Goal: Task Accomplishment & Management: Manage account settings

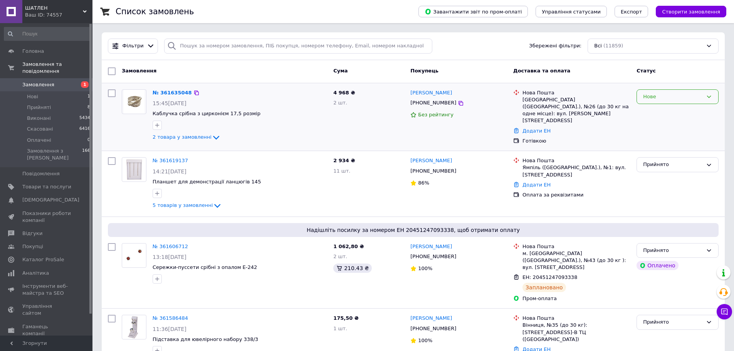
click at [662, 93] on div "Нове" at bounding box center [673, 97] width 60 height 8
click at [667, 115] on li "Прийнято" at bounding box center [677, 113] width 81 height 14
drag, startPoint x: 174, startPoint y: 90, endPoint x: 183, endPoint y: 90, distance: 8.9
click at [174, 90] on link "№ 361635048" at bounding box center [170, 93] width 35 height 6
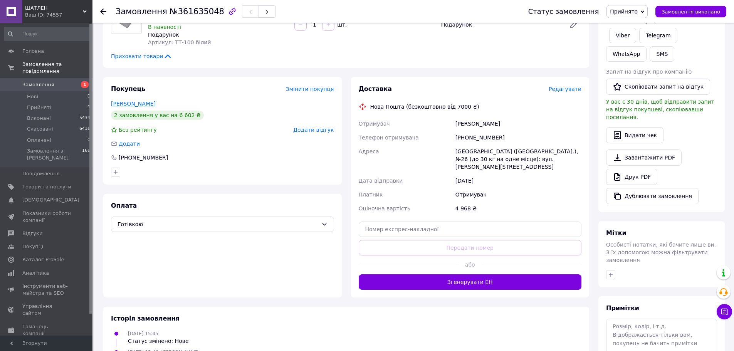
scroll to position [116, 0]
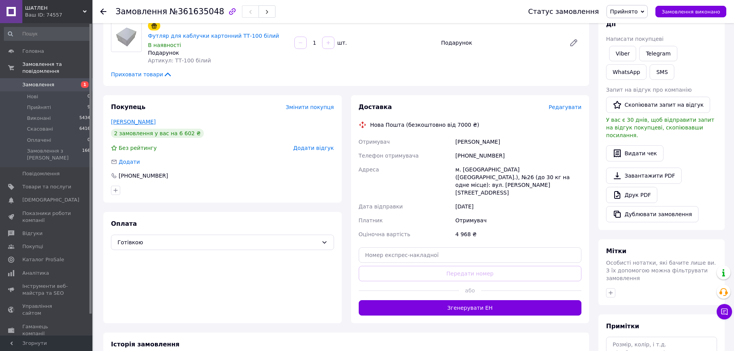
click at [132, 119] on link "[PERSON_NAME]" at bounding box center [133, 122] width 45 height 6
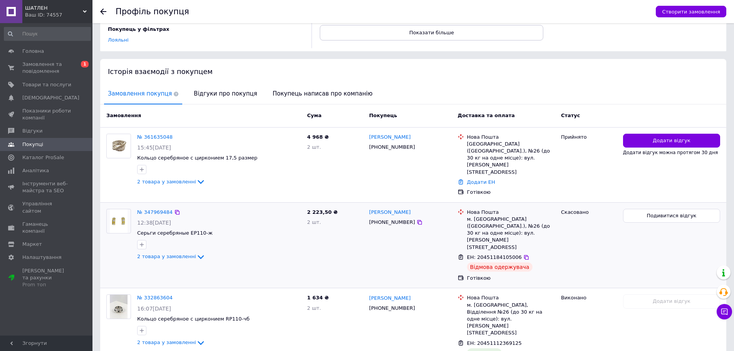
scroll to position [120, 0]
click at [159, 134] on link "№ 361635048" at bounding box center [154, 137] width 35 height 6
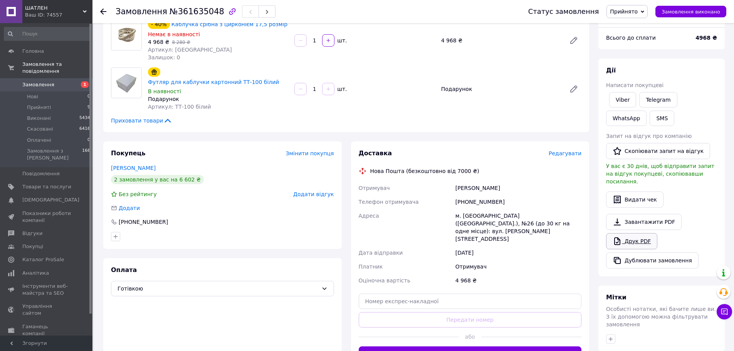
scroll to position [115, 0]
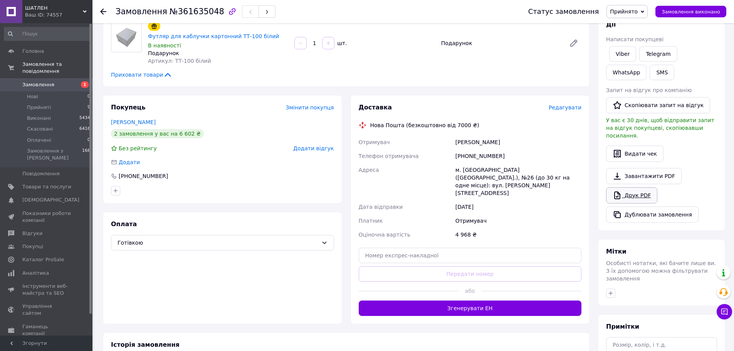
click at [621, 191] on icon at bounding box center [616, 195] width 9 height 9
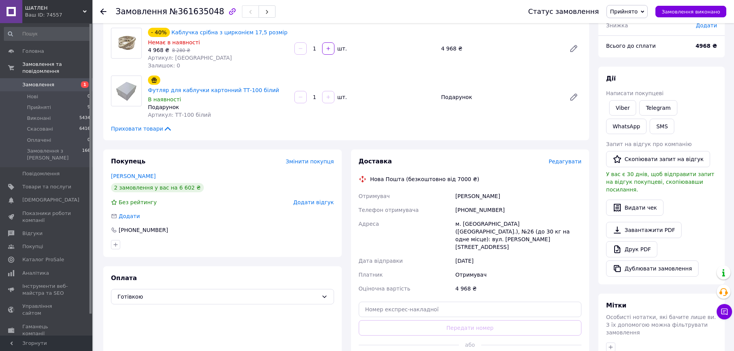
scroll to position [59, 0]
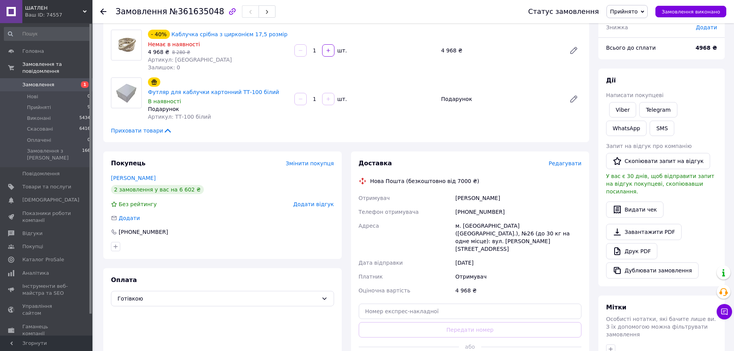
click at [128, 175] on link "[PERSON_NAME]" at bounding box center [133, 178] width 45 height 6
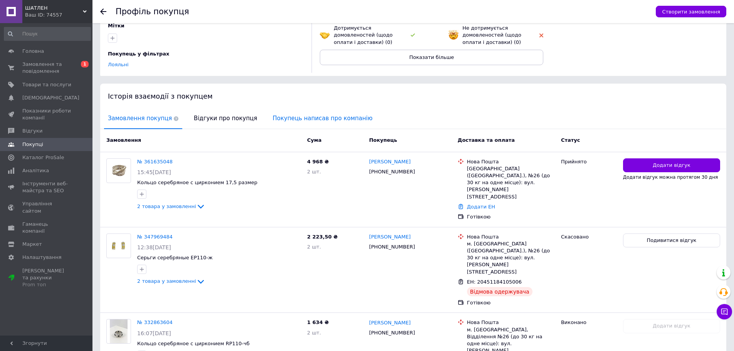
scroll to position [120, 0]
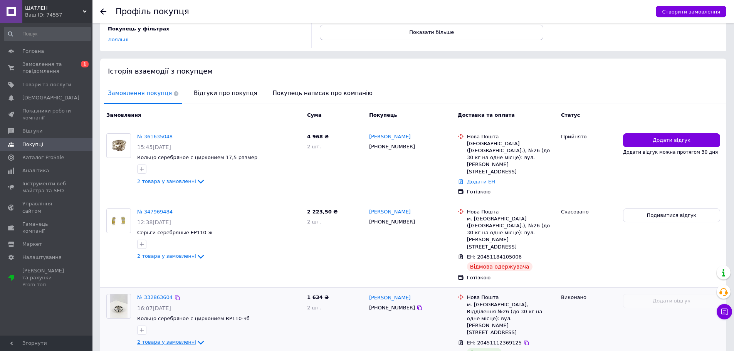
click at [196, 338] on icon at bounding box center [200, 342] width 9 height 9
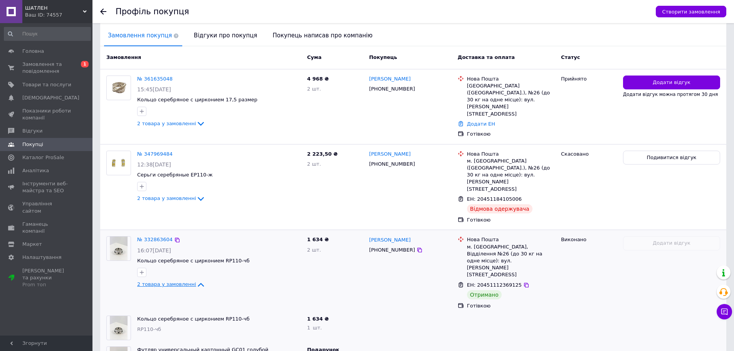
scroll to position [182, 0]
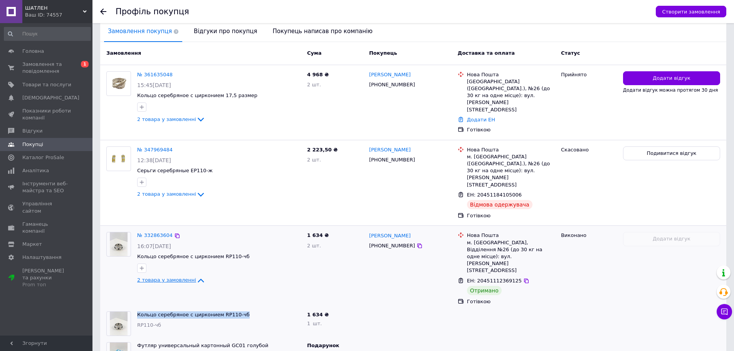
drag, startPoint x: 248, startPoint y: 262, endPoint x: 131, endPoint y: 263, distance: 116.7
click at [131, 308] on div "Кольцо серебряное с цирконием RP110-чб RP110-чб" at bounding box center [203, 323] width 201 height 31
copy div "Кольцо серебряное с цирконием RP110-чб"
click at [38, 84] on span "Товари та послуги" at bounding box center [46, 84] width 49 height 7
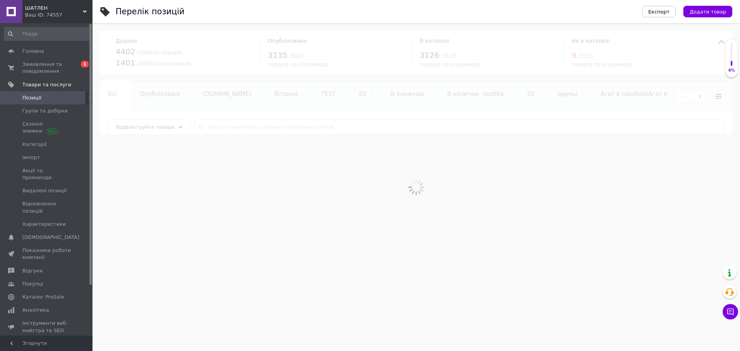
click at [251, 127] on div at bounding box center [415, 187] width 647 height 328
click at [251, 126] on div at bounding box center [415, 187] width 647 height 328
click at [251, 126] on input "text" at bounding box center [459, 126] width 530 height 15
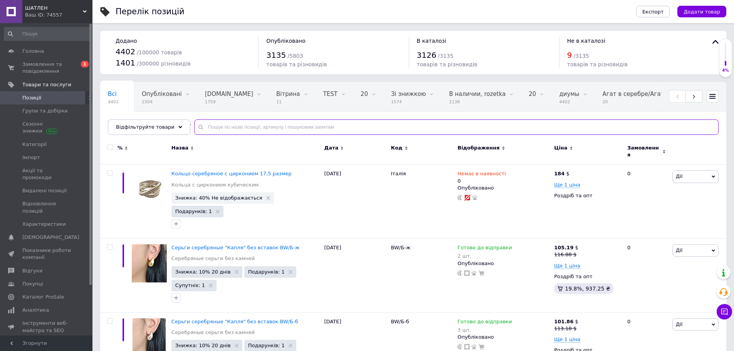
paste input "Кольцо серебряное с цирконием RP110-чб"
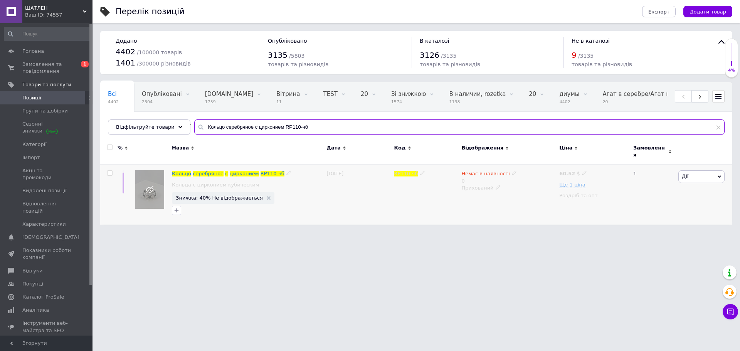
type input "Кольцо серебряное с цирконием RP110-чб"
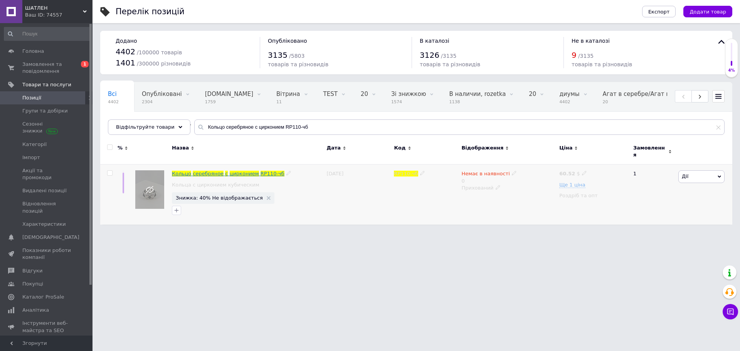
click at [263, 171] on span "RP110-чб" at bounding box center [272, 174] width 24 height 6
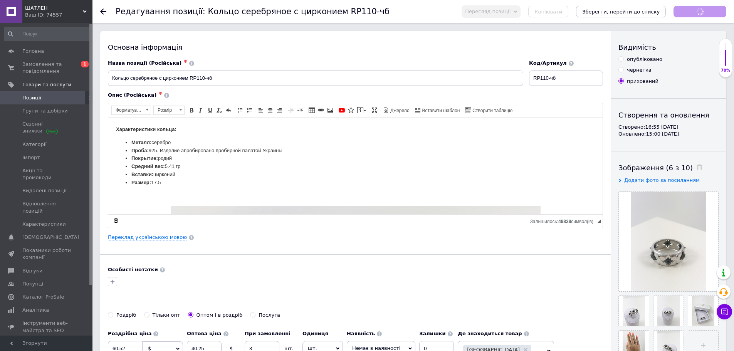
checkbox input "true"
click at [66, 102] on link "Позиції" at bounding box center [47, 97] width 95 height 13
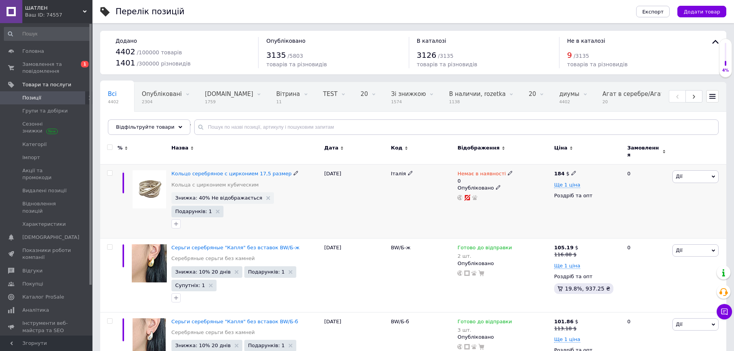
click at [674, 172] on span "Дії" at bounding box center [695, 176] width 46 height 12
click at [644, 251] on li "Приховати" at bounding box center [667, 256] width 102 height 11
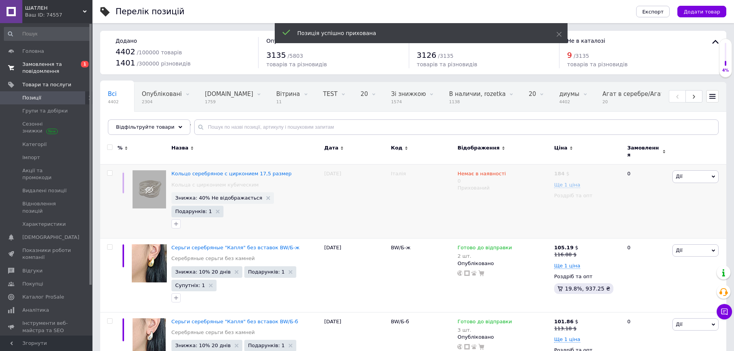
click at [54, 71] on span "Замовлення та повідомлення" at bounding box center [46, 68] width 49 height 14
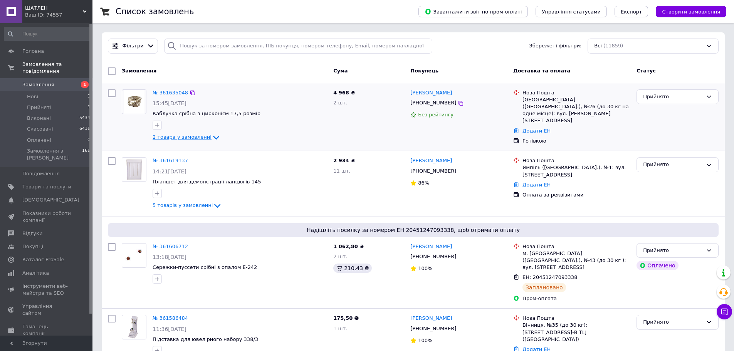
click at [211, 139] on icon at bounding box center [215, 137] width 9 height 9
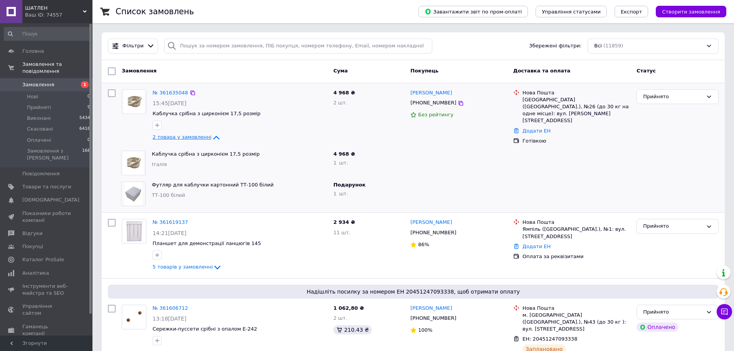
click at [211, 139] on icon at bounding box center [215, 137] width 9 height 9
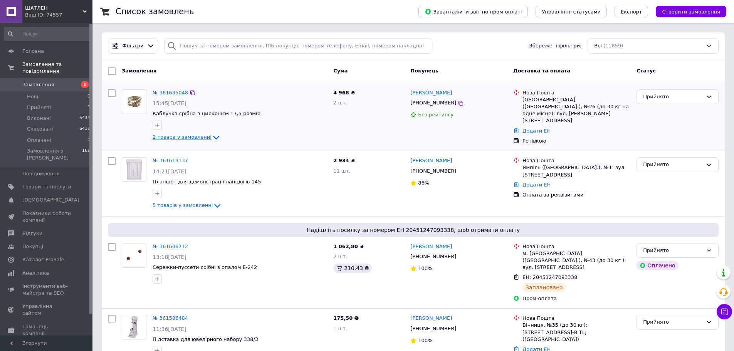
click at [211, 135] on icon at bounding box center [215, 137] width 9 height 9
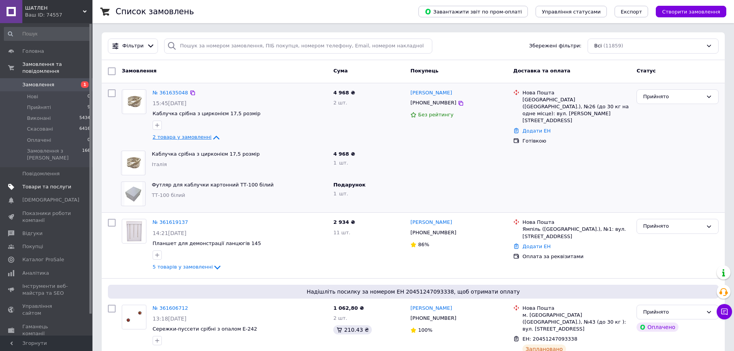
click at [46, 183] on span "Товари та послуги" at bounding box center [46, 186] width 49 height 7
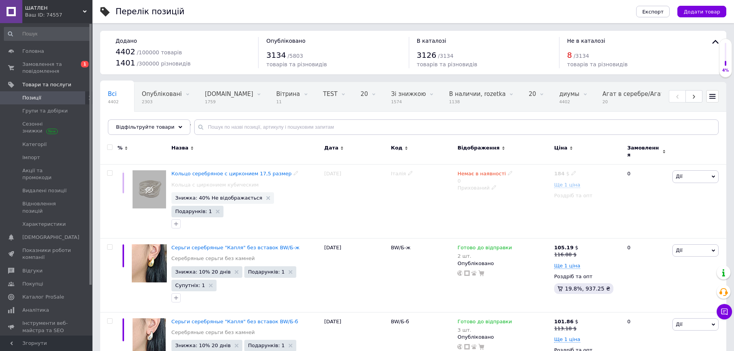
drag, startPoint x: 268, startPoint y: 168, endPoint x: 261, endPoint y: 166, distance: 7.1
click at [268, 171] on span "Кольцо серебряное с цирконием 17,5 размер" at bounding box center [231, 174] width 120 height 6
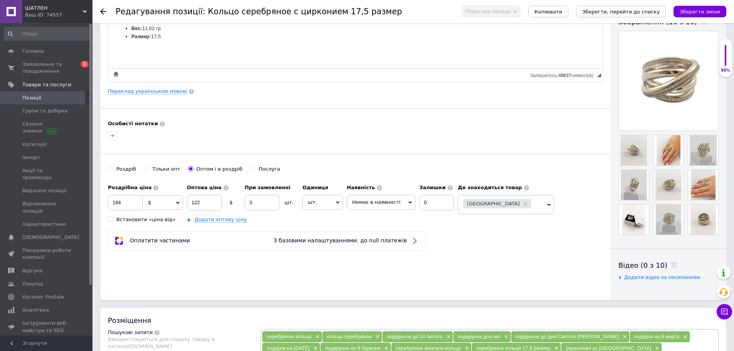
scroll to position [163, 0]
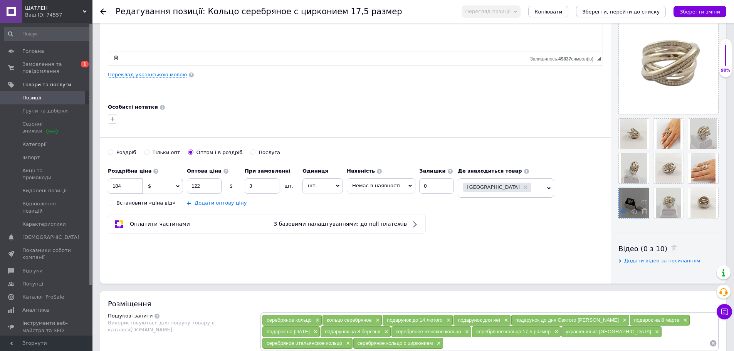
click at [623, 213] on use at bounding box center [623, 212] width 6 height 4
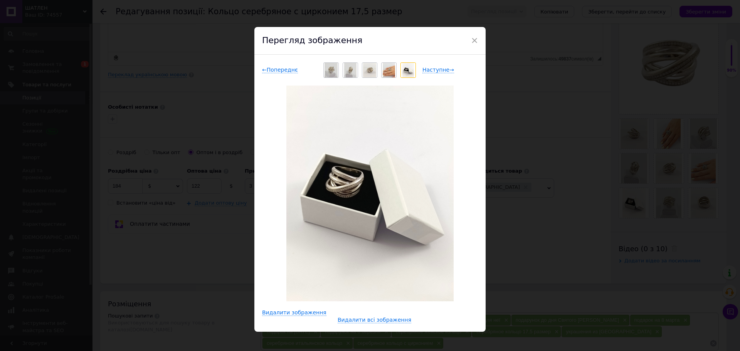
click at [613, 161] on div "× Перегляд зображення ← Попереднє Наступне → Видалити зображення Видалити всі з…" at bounding box center [370, 175] width 740 height 351
checkbox input "true"
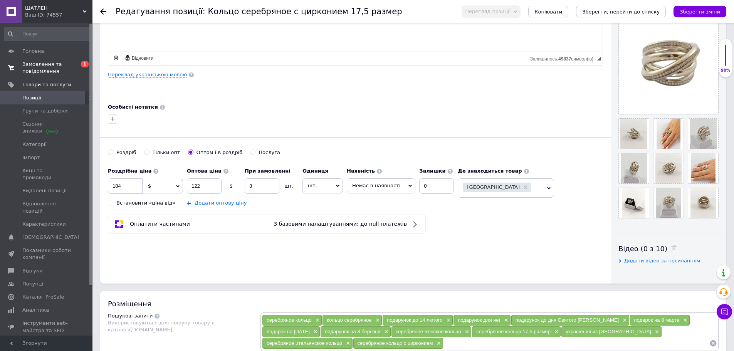
click at [65, 62] on span "Замовлення та повідомлення" at bounding box center [46, 68] width 49 height 14
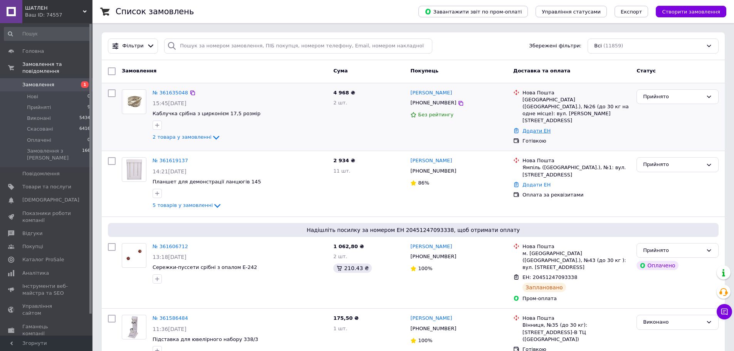
click at [523, 128] on link "Додати ЕН" at bounding box center [536, 131] width 28 height 6
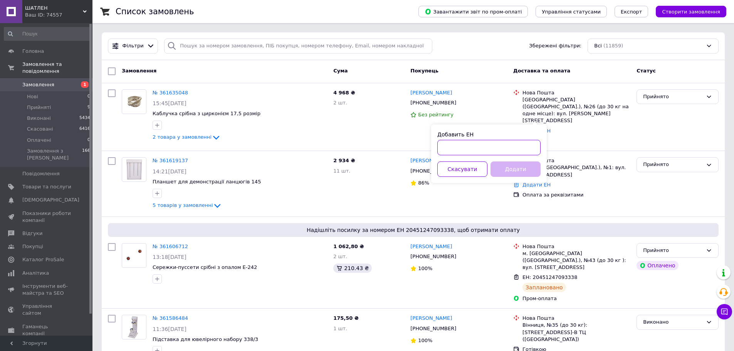
click at [533, 150] on input "Добавить ЕН" at bounding box center [488, 147] width 103 height 15
paste input "20451247309015"
type input "20451247309015"
click at [503, 168] on button "Додати" at bounding box center [515, 168] width 50 height 15
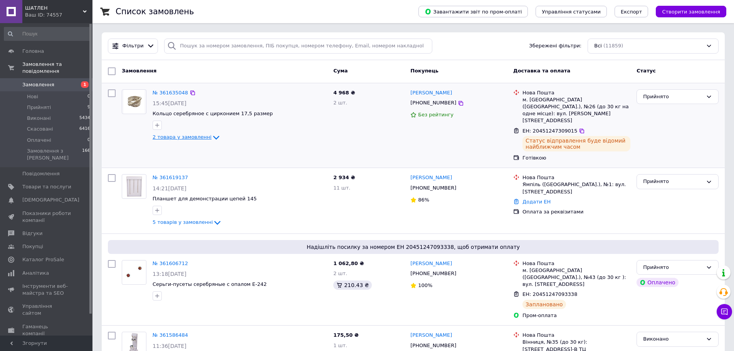
click at [211, 135] on icon at bounding box center [215, 137] width 9 height 9
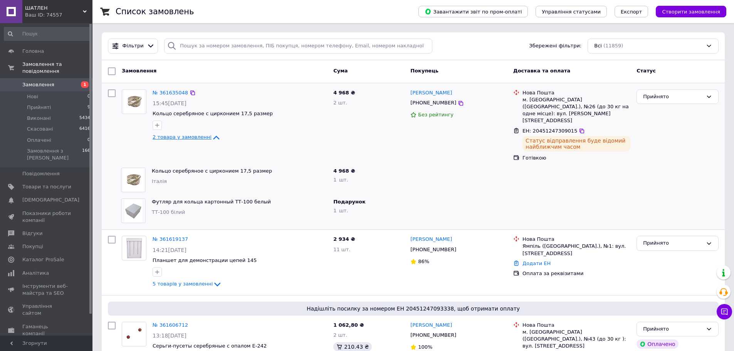
click at [211, 136] on icon at bounding box center [215, 137] width 9 height 9
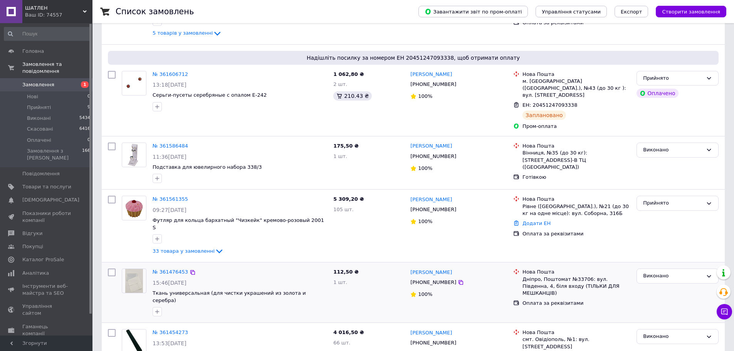
scroll to position [193, 0]
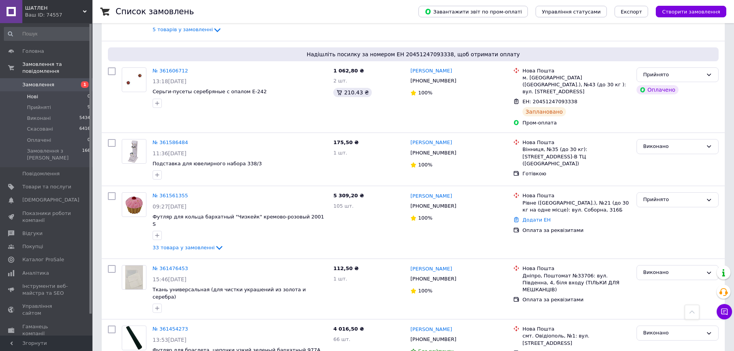
click at [46, 91] on li "Нові 0" at bounding box center [47, 96] width 95 height 11
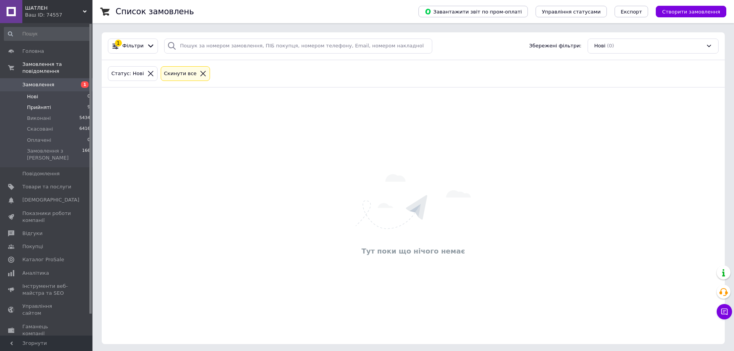
click at [60, 104] on li "Прийняті 9" at bounding box center [47, 107] width 95 height 11
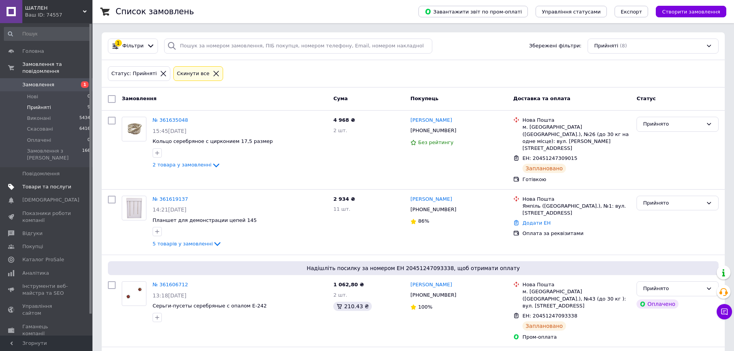
click at [60, 183] on span "Товари та послуги" at bounding box center [46, 186] width 49 height 7
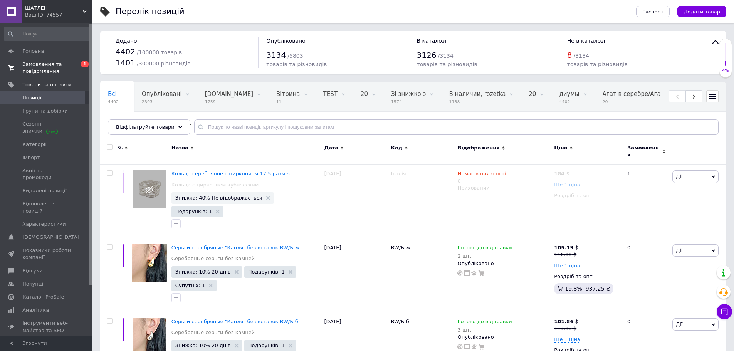
click at [36, 62] on span "Замовлення та повідомлення" at bounding box center [46, 68] width 49 height 14
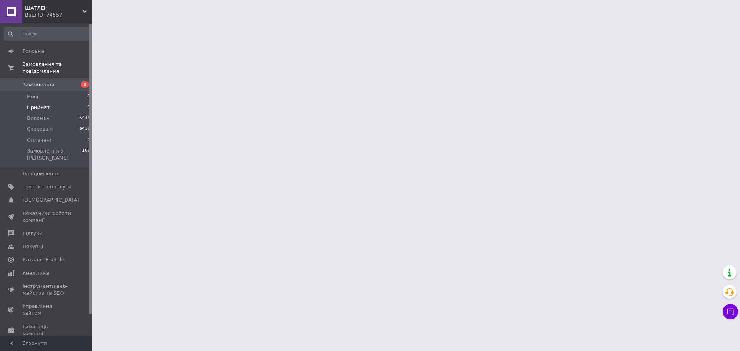
click at [77, 102] on li "Прийняті 9" at bounding box center [47, 107] width 95 height 11
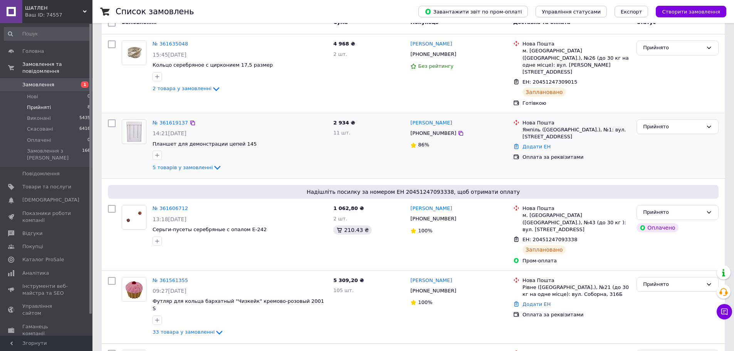
scroll to position [77, 0]
click at [52, 91] on li "Нові 0" at bounding box center [47, 96] width 95 height 11
